Goal: Task Accomplishment & Management: Use online tool/utility

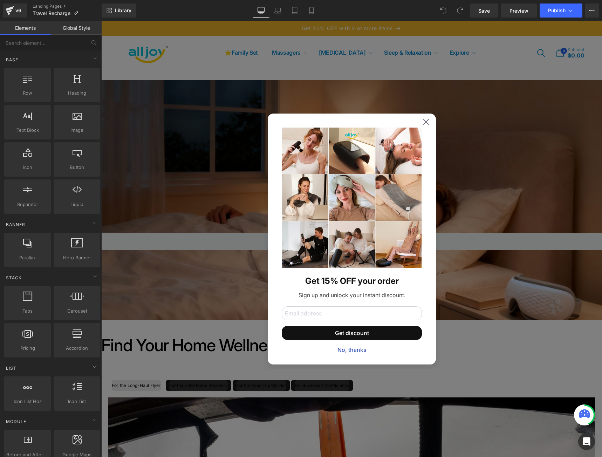
click at [423, 124] on icon at bounding box center [426, 122] width 6 height 6
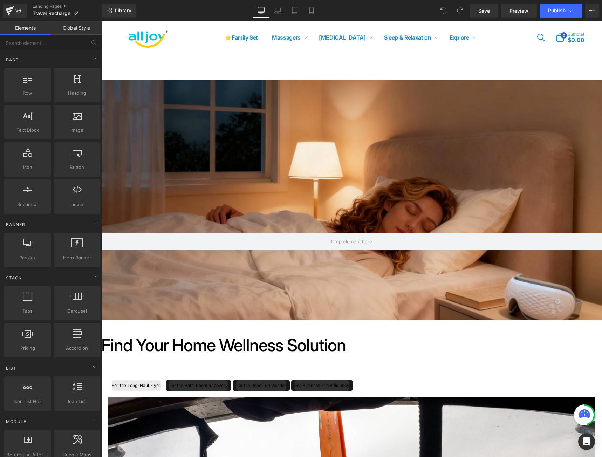
scroll to position [280, 0]
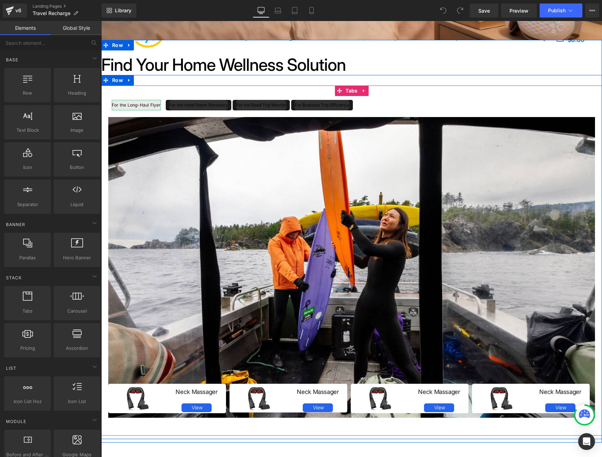
click at [126, 103] on div "For the Long-Haul Flyer" at bounding box center [136, 105] width 49 height 11
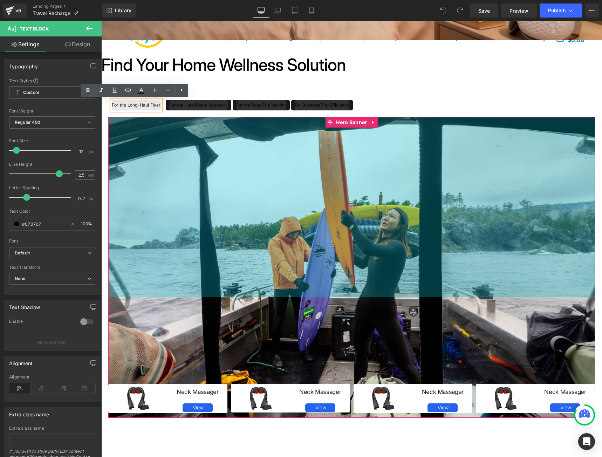
click at [405, 147] on div "513px" at bounding box center [351, 207] width 486 height 180
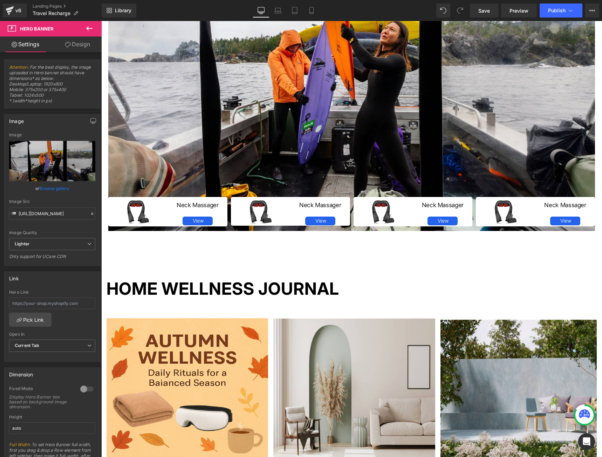
click at [346, 249] on div "For the Long-Haul Flyer Text Block For the Hotel Room Recovery Text Block For t…" at bounding box center [351, 70] width 500 height 364
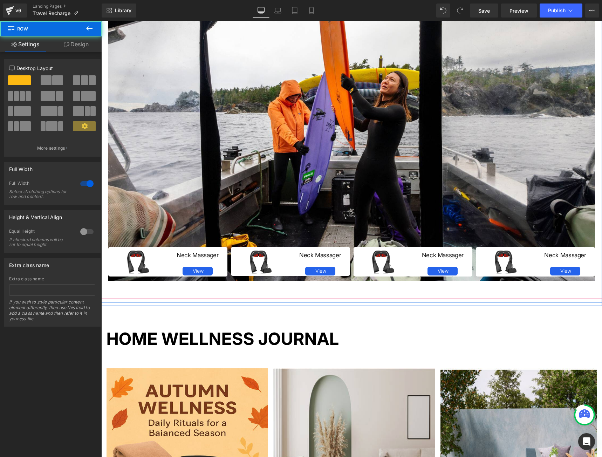
scroll to position [374, 0]
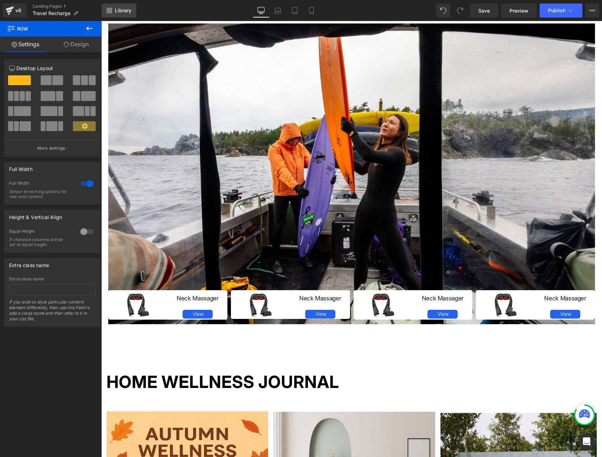
click at [122, 12] on span "Library" at bounding box center [123, 10] width 16 height 6
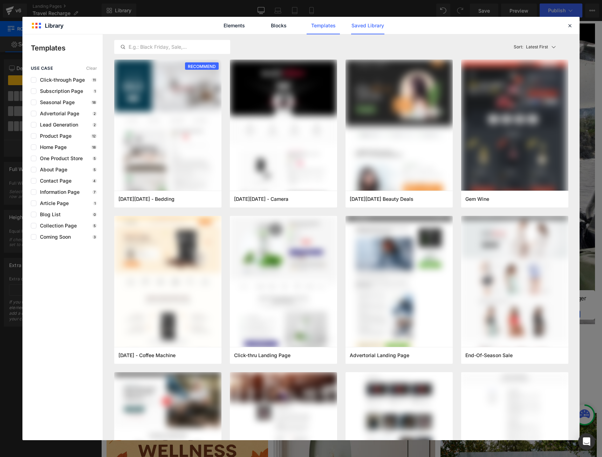
click at [361, 29] on link "Saved Library" at bounding box center [367, 26] width 33 height 18
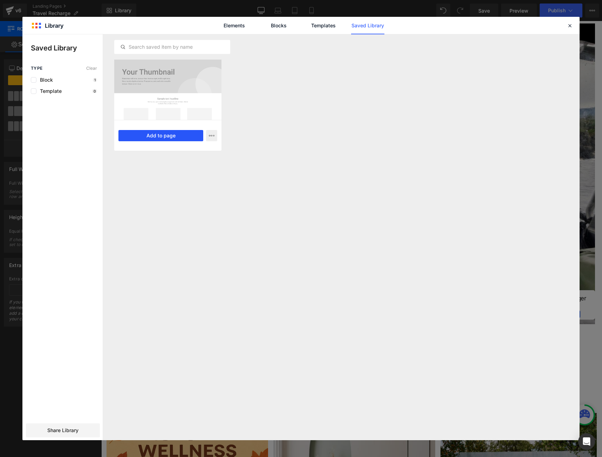
click at [155, 138] on button "Add to page" at bounding box center [160, 135] width 85 height 11
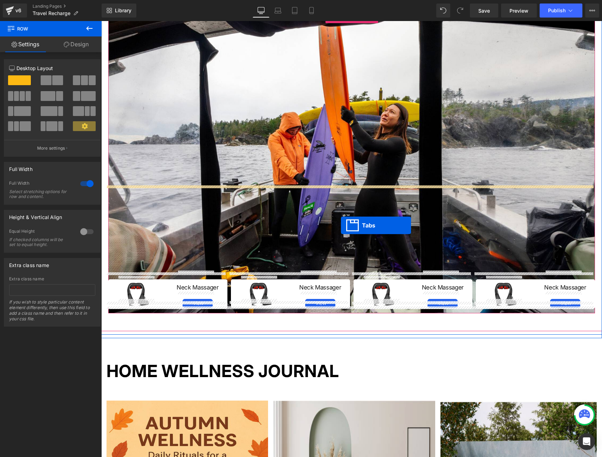
scroll to position [395, 0]
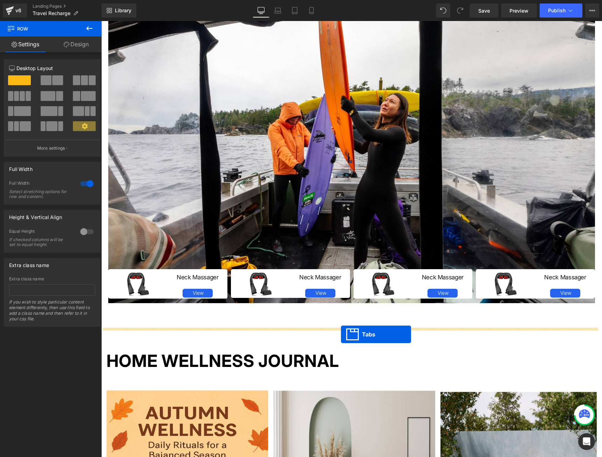
drag, startPoint x: 338, startPoint y: 156, endPoint x: 341, endPoint y: 334, distance: 178.2
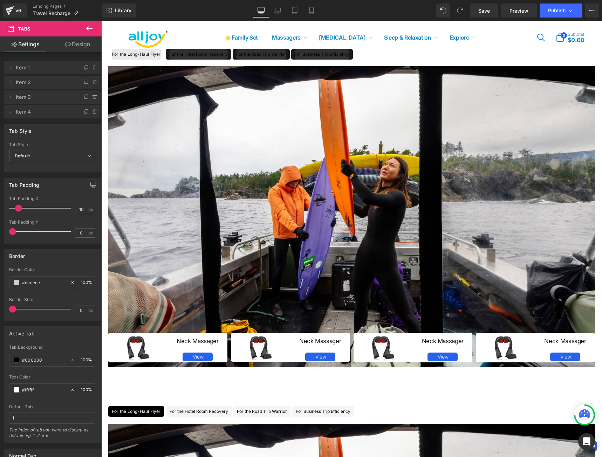
scroll to position [325, 0]
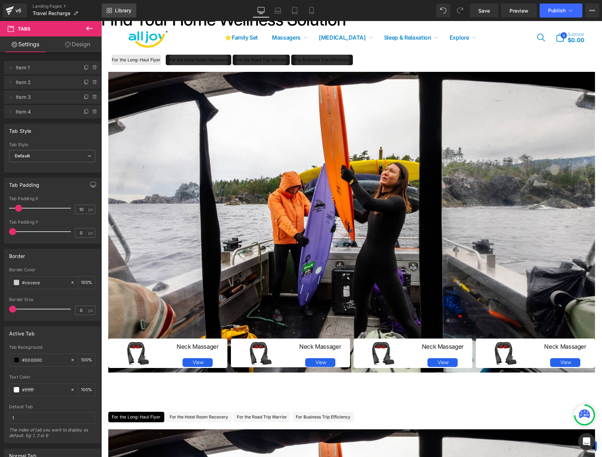
click at [113, 12] on link "Library" at bounding box center [119, 11] width 35 height 14
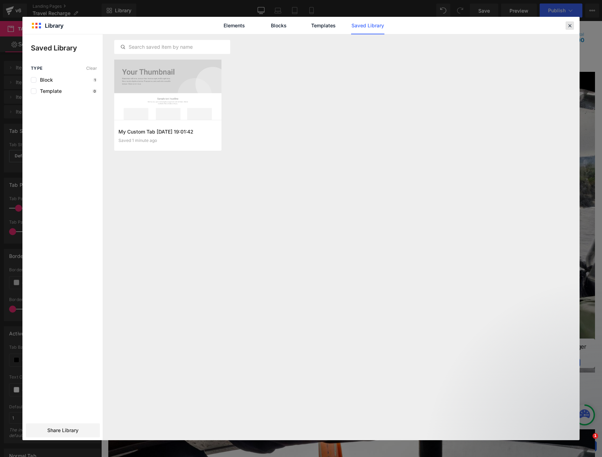
click at [567, 26] on icon at bounding box center [569, 25] width 6 height 6
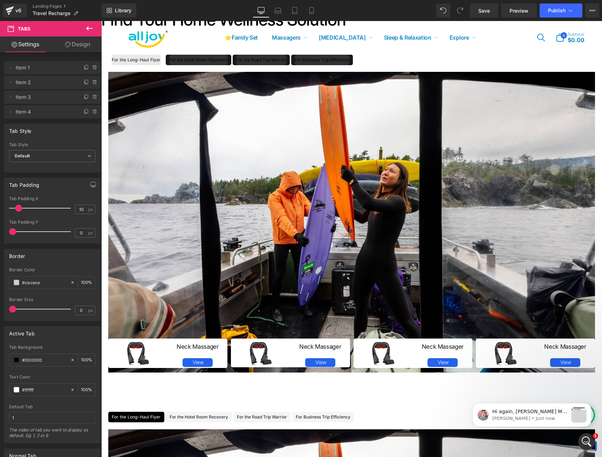
scroll to position [0, 0]
click at [482, 13] on span "Save" at bounding box center [484, 10] width 12 height 7
